Goal: Use online tool/utility: Utilize a website feature to perform a specific function

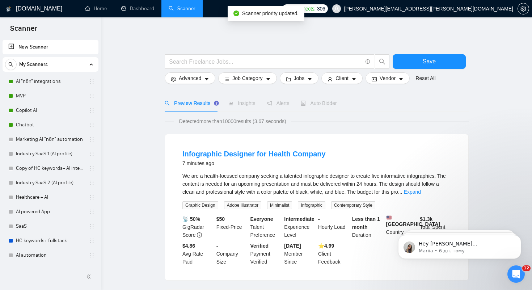
drag, startPoint x: 37, startPoint y: 138, endPoint x: 60, endPoint y: 44, distance: 97.3
